Goal: Navigation & Orientation: Find specific page/section

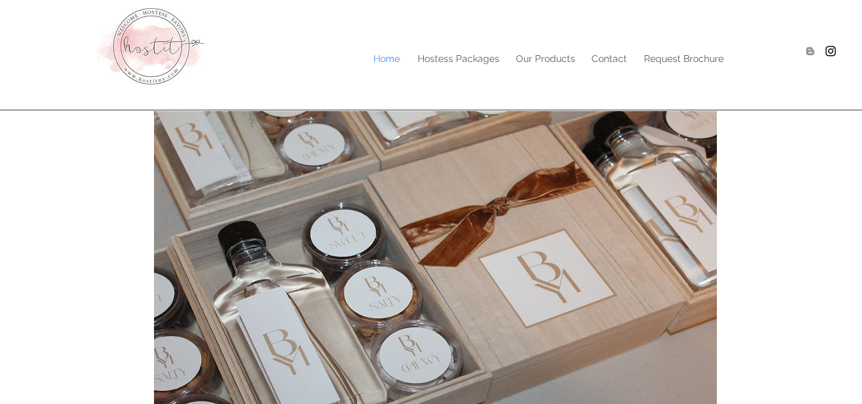
click at [466, 57] on p "Hostess Packages" at bounding box center [458, 58] width 95 height 20
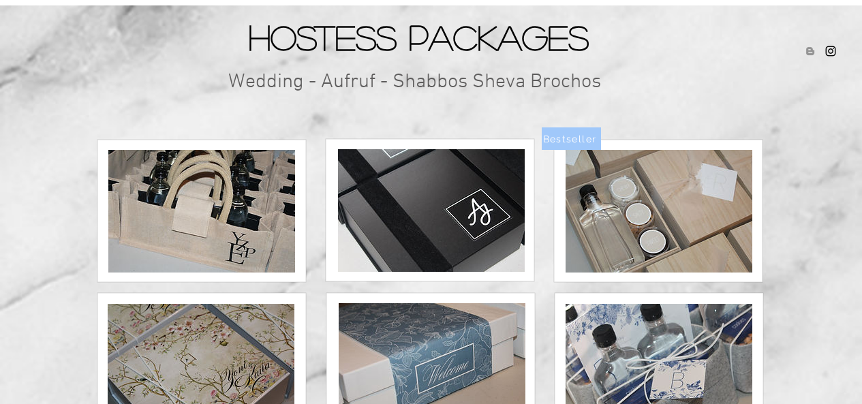
scroll to position [187, 0]
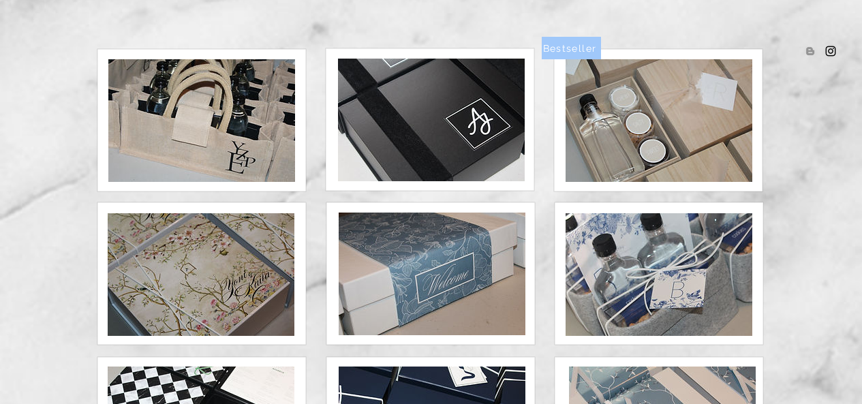
click at [391, 136] on img at bounding box center [431, 120] width 187 height 123
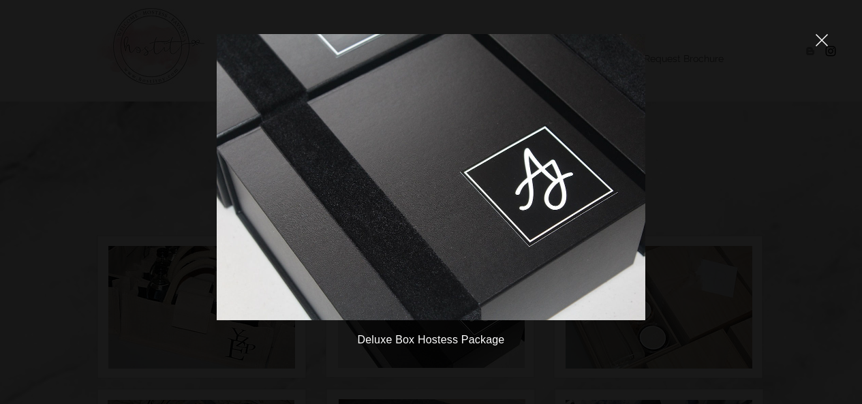
click at [823, 39] on icon "close" at bounding box center [823, 41] width 12 height 12
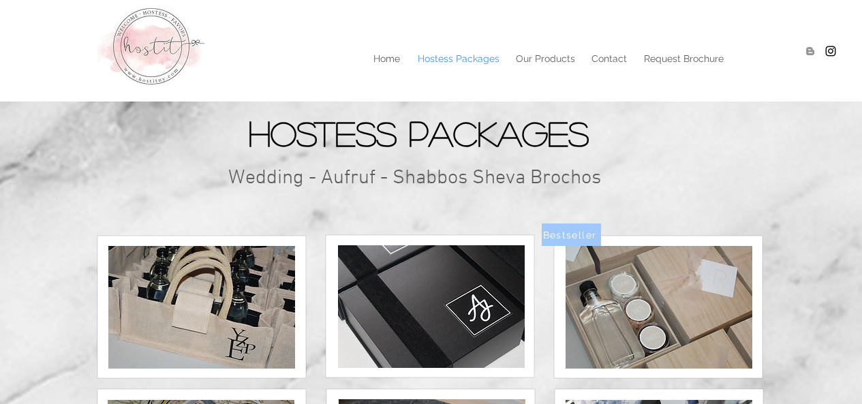
click at [564, 55] on p "Our Products" at bounding box center [545, 58] width 73 height 20
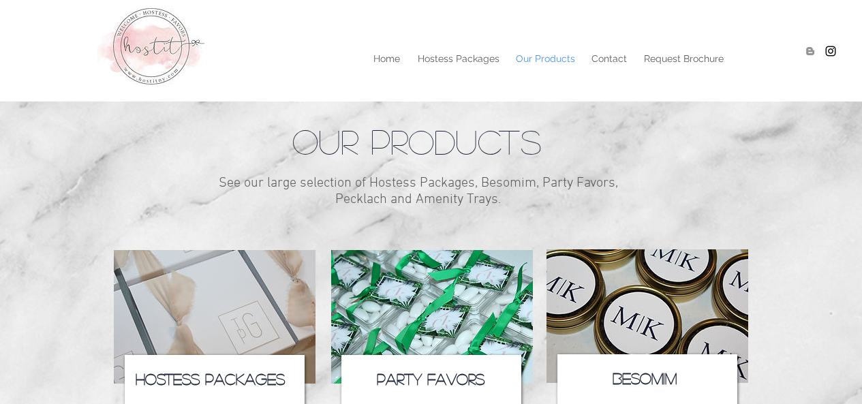
scroll to position [303, 0]
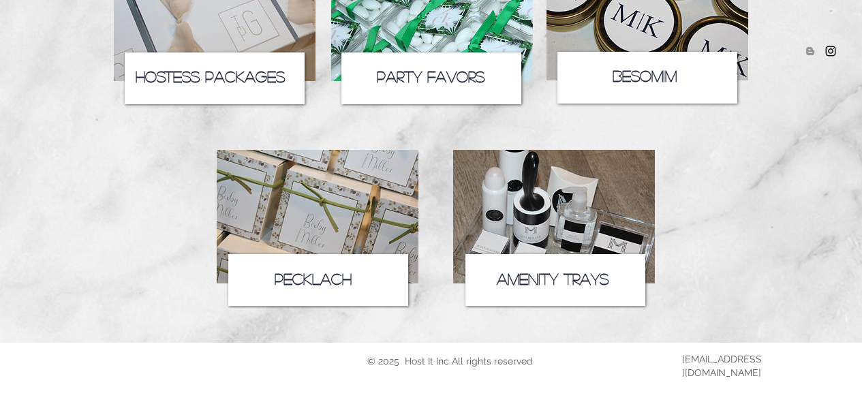
click at [213, 57] on icon at bounding box center [215, 78] width 180 height 52
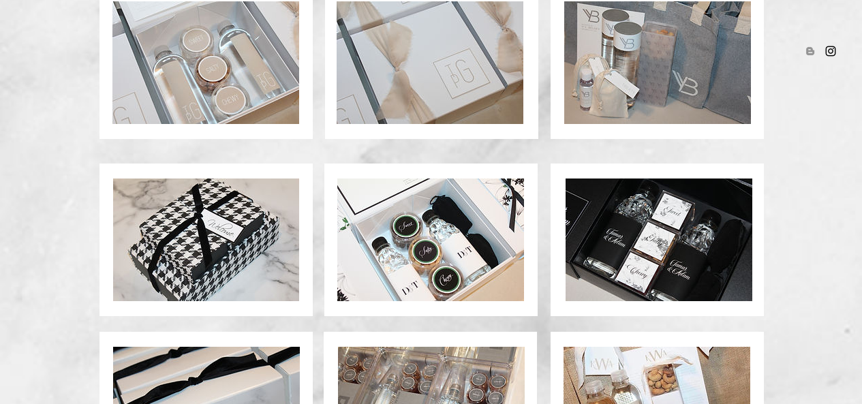
scroll to position [1096, 0]
